Goal: Task Accomplishment & Management: Use online tool/utility

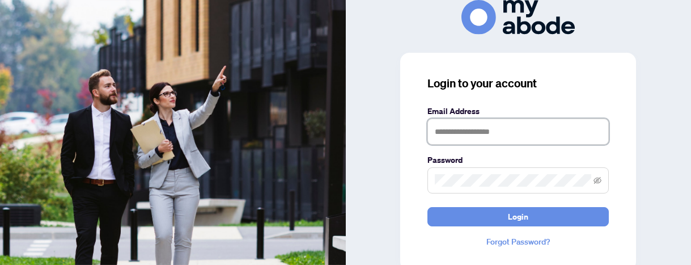
click at [504, 131] on input "text" at bounding box center [518, 132] width 181 height 26
type input "**********"
click at [428, 207] on button "Login" at bounding box center [518, 216] width 181 height 19
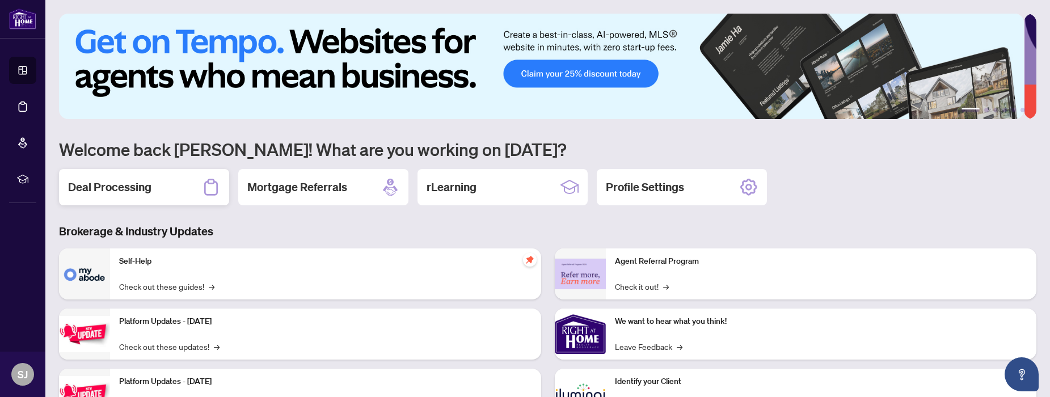
click at [192, 194] on div "Deal Processing" at bounding box center [144, 187] width 170 height 36
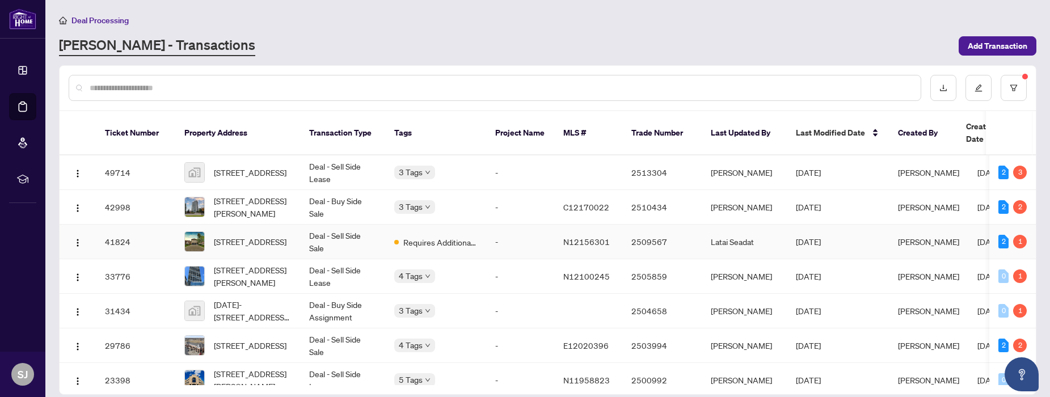
click at [542, 230] on td "-" at bounding box center [520, 242] width 68 height 35
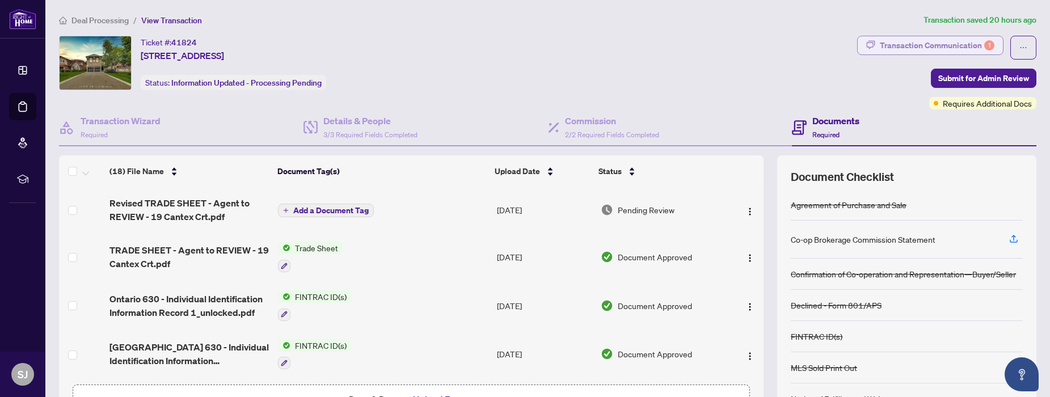
click at [883, 49] on div "Transaction Communication 1" at bounding box center [937, 45] width 115 height 18
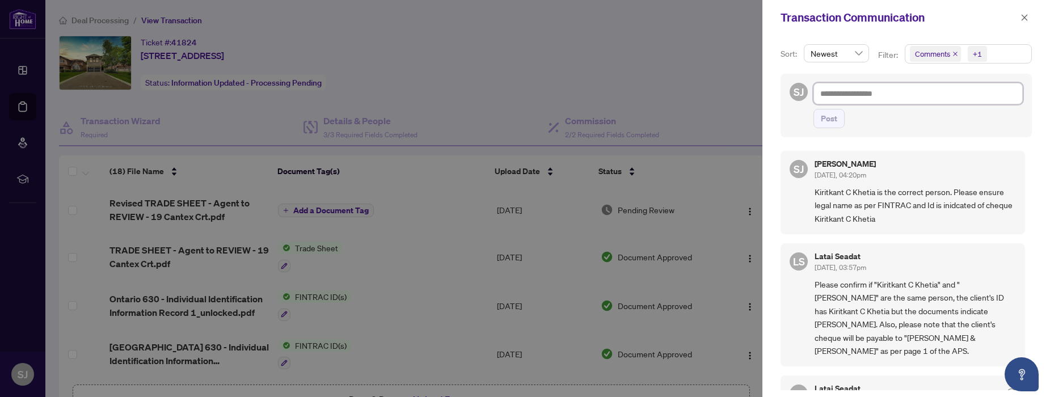
click at [862, 100] on textarea at bounding box center [917, 94] width 209 height 22
